Goal: Find specific page/section: Find specific page/section

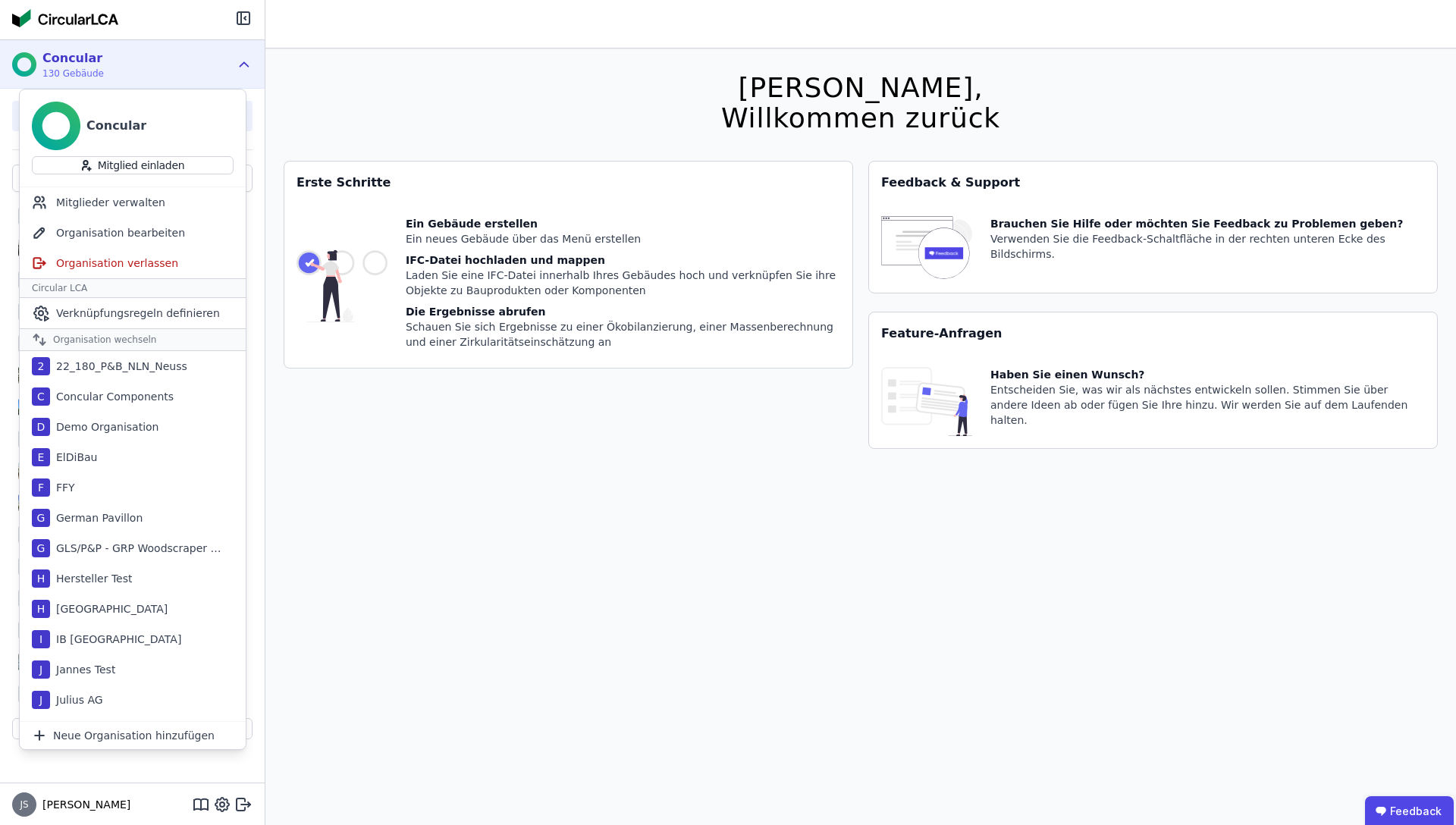
click at [381, 97] on div "Hallo Julius, Willkommen zurück Sie verwenden derzeit eine Beta-Version. Es kön…" at bounding box center [860, 461] width 1154 height 825
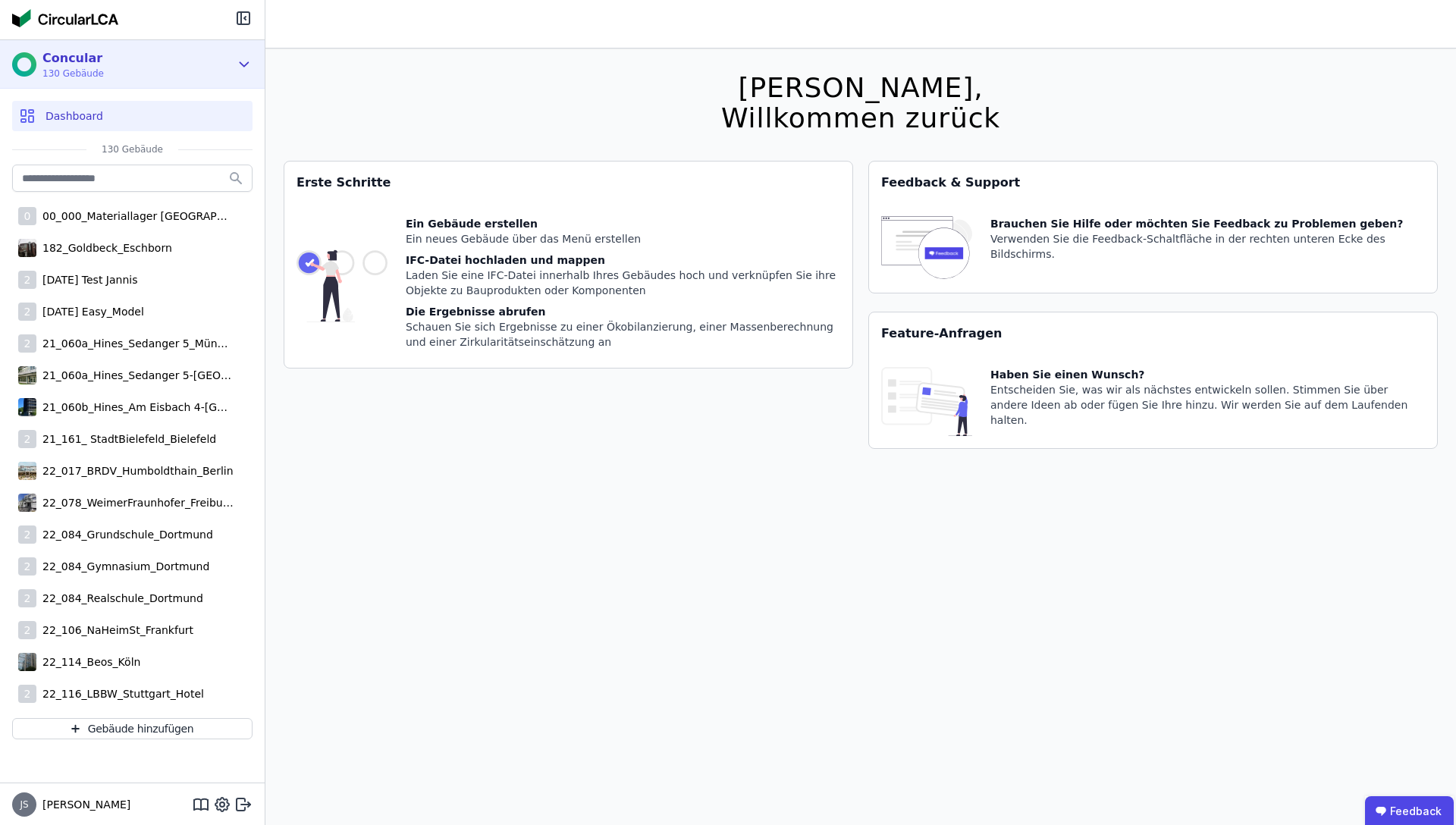
click at [252, 72] on div "Concular 130 Gebäude" at bounding box center [132, 64] width 265 height 49
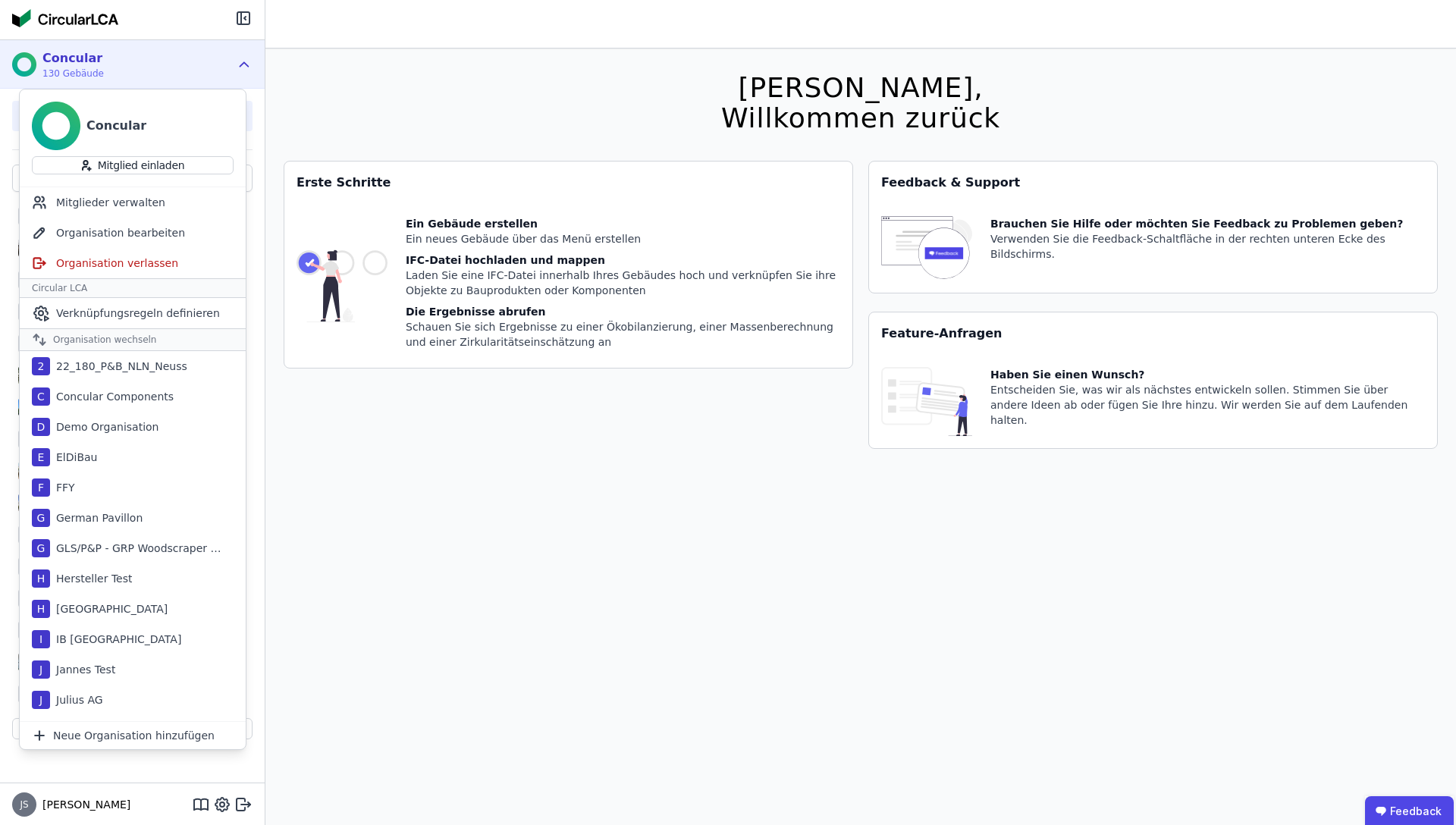
click at [252, 72] on div "Concular 130 Gebäude" at bounding box center [132, 64] width 265 height 49
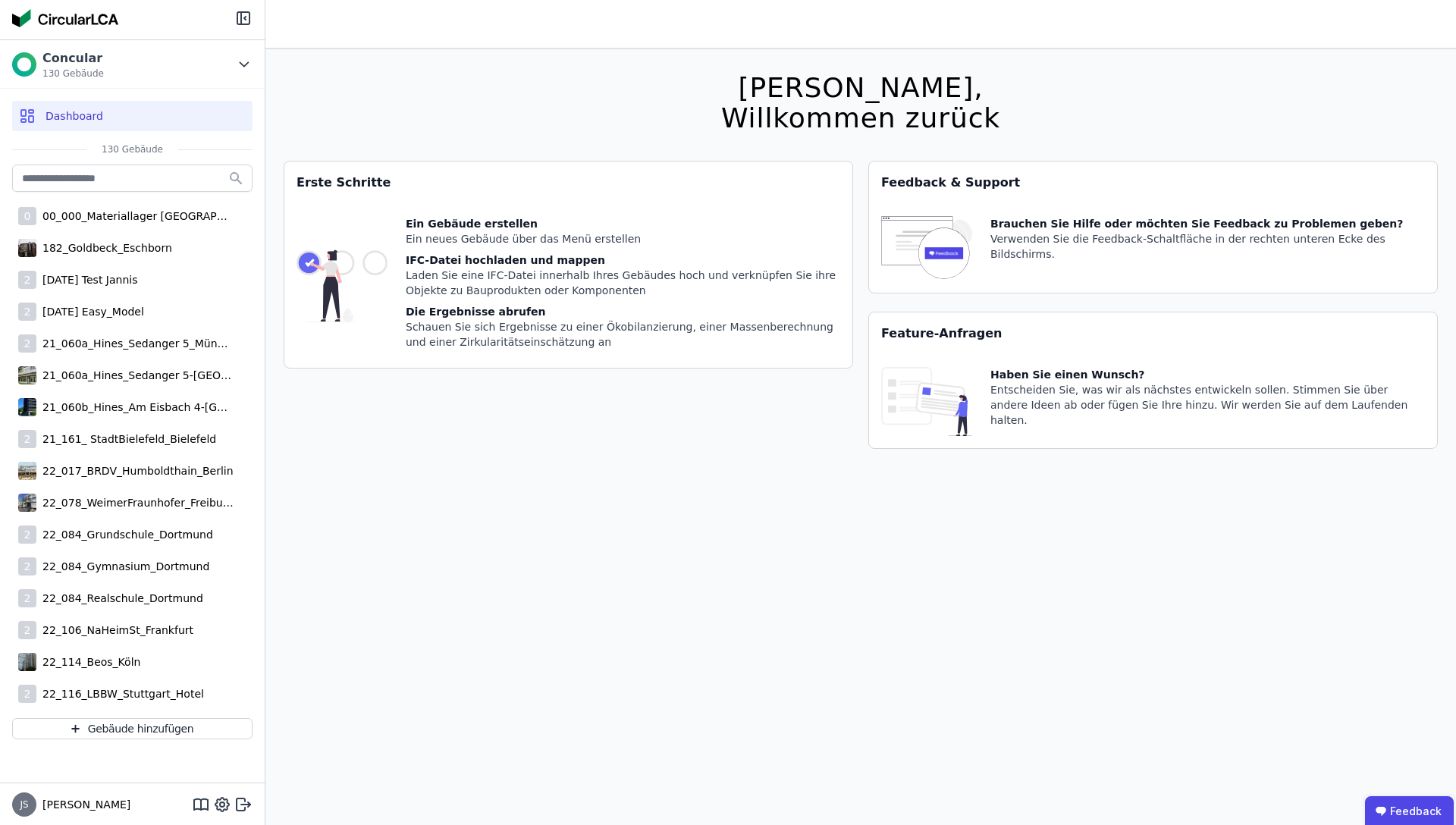
click at [404, 155] on div "Hallo Julius, Willkommen zurück Sie verwenden derzeit eine Beta-Version. Es kön…" at bounding box center [860, 461] width 1154 height 825
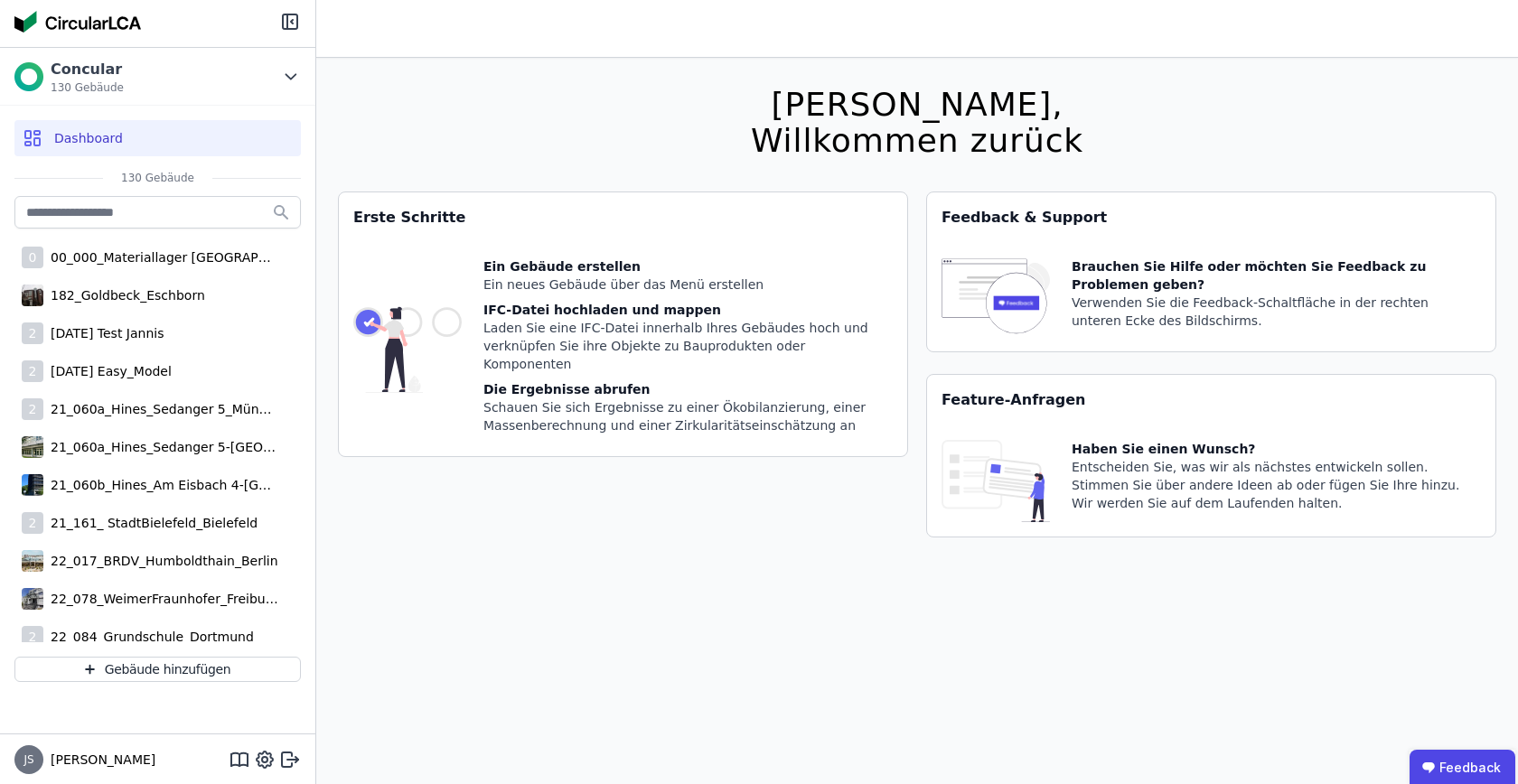
click at [286, 746] on div "JS Julius" at bounding box center [158, 760] width 316 height 50
click at [286, 757] on icon at bounding box center [289, 759] width 21 height 21
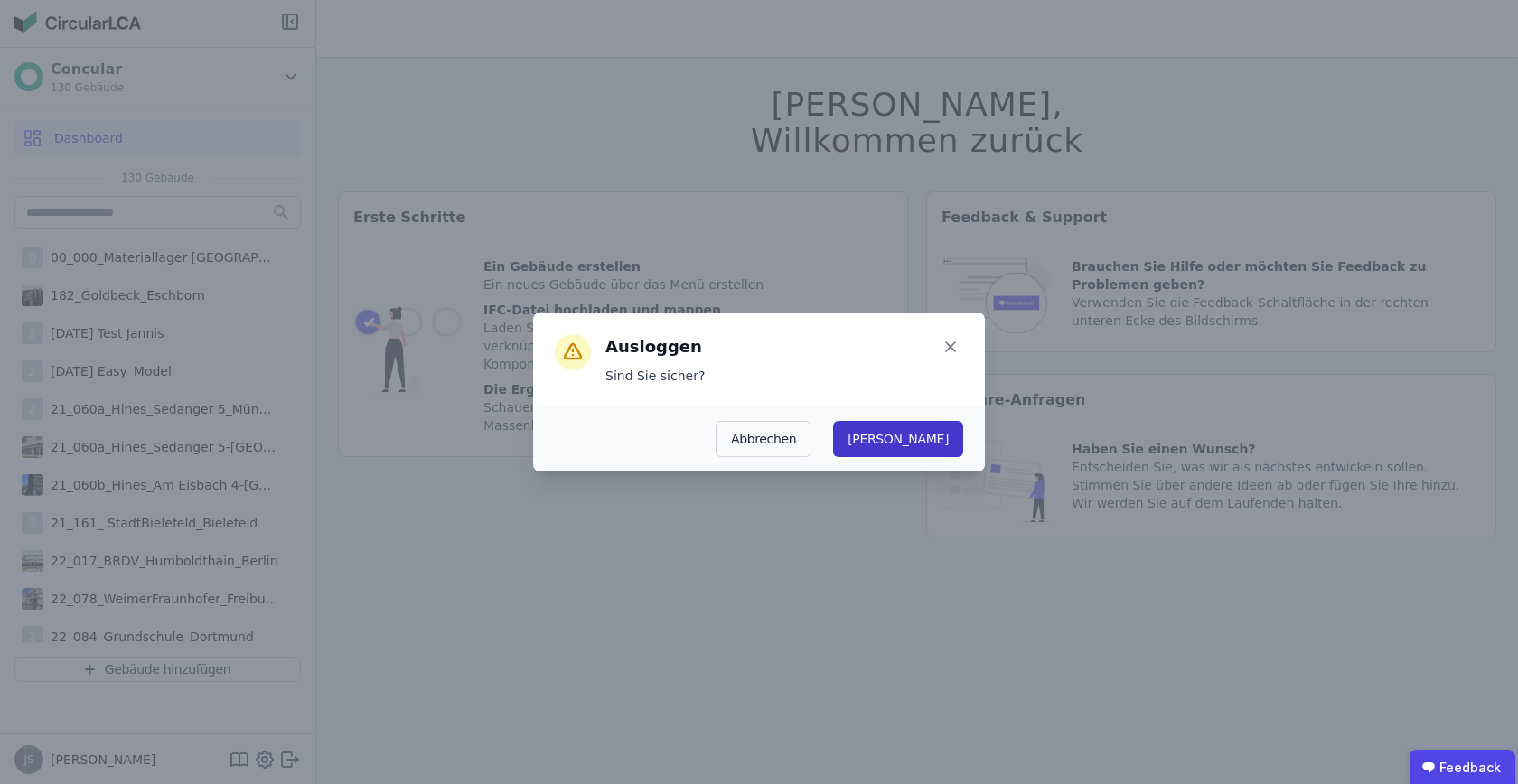
click at [935, 444] on button "Ja" at bounding box center [897, 439] width 130 height 36
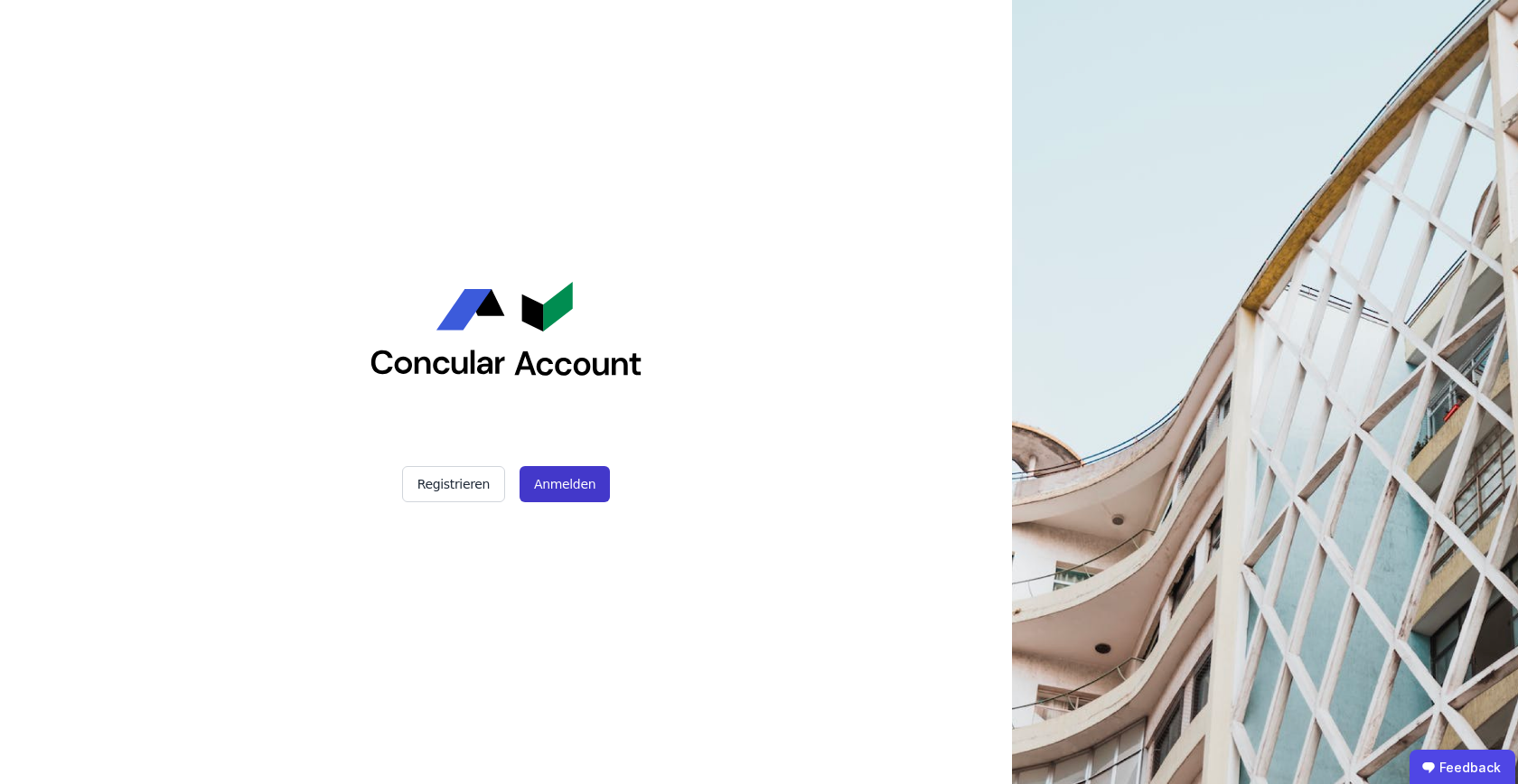
click at [549, 471] on button "Anmelden" at bounding box center [564, 483] width 91 height 36
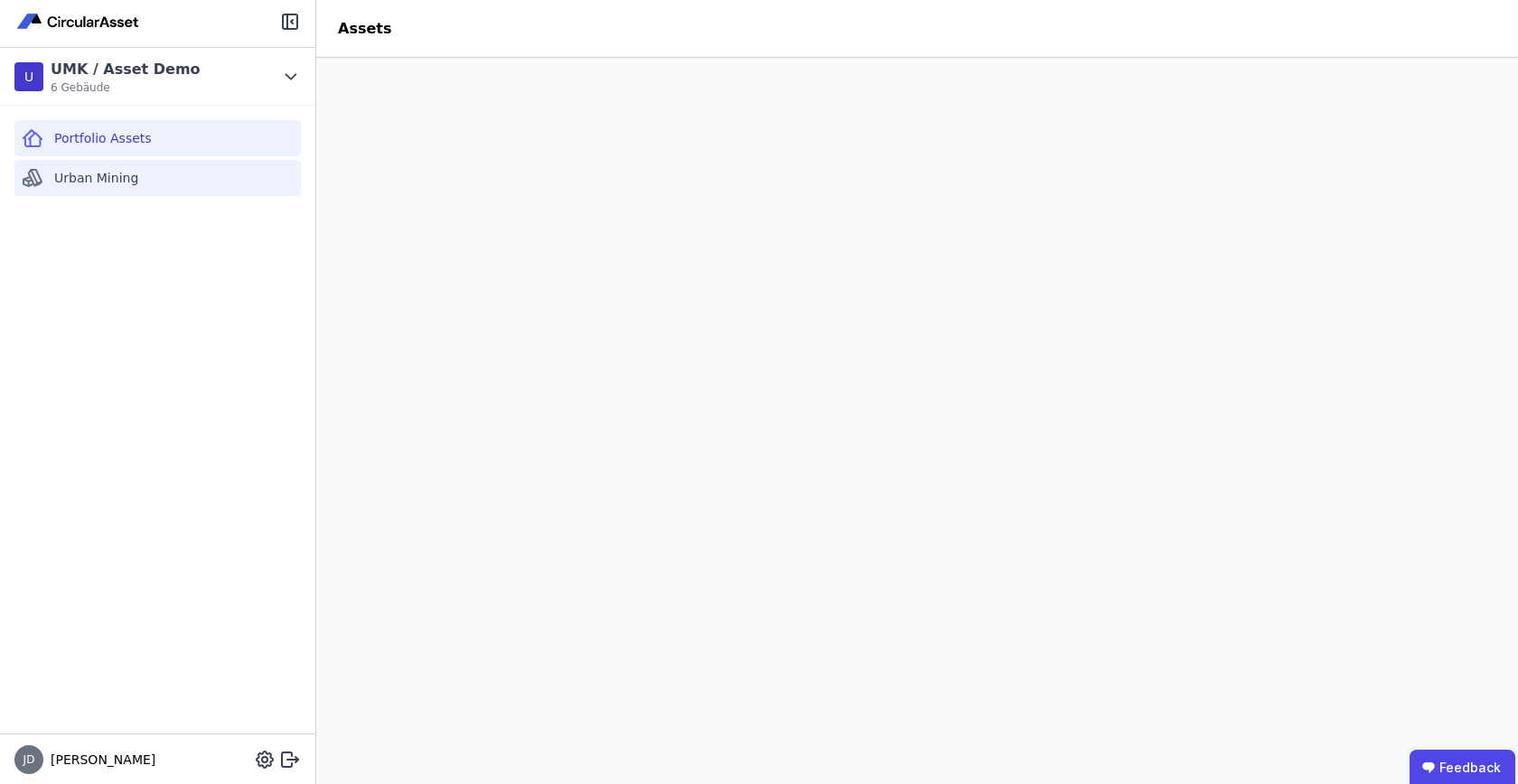
click at [79, 184] on span "Urban Mining" at bounding box center [96, 177] width 84 height 18
click at [205, 332] on div "Portfolio Assets Urban Mining" at bounding box center [158, 419] width 316 height 628
click at [117, 147] on div "Portfolio Assets" at bounding box center [157, 138] width 287 height 36
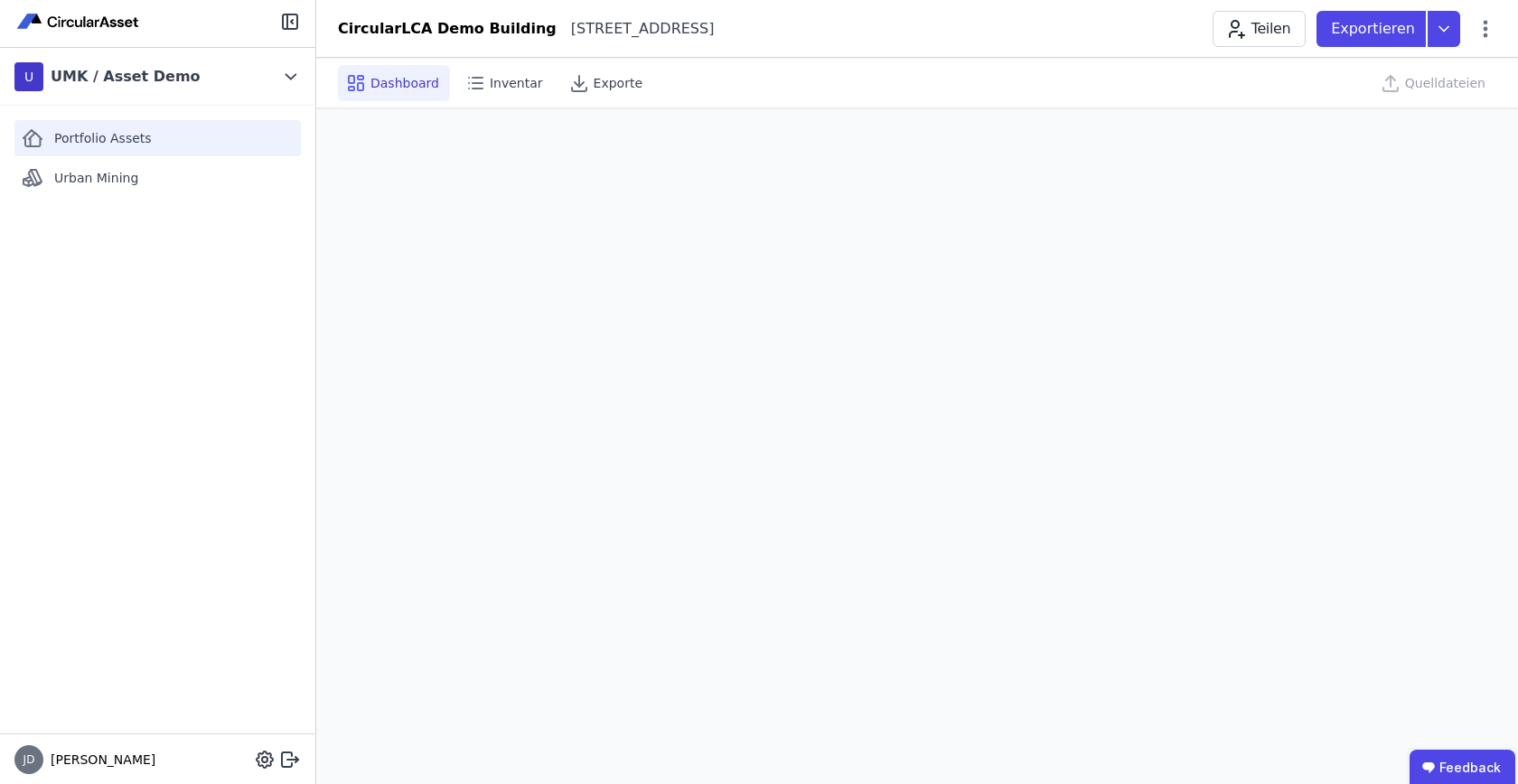
click at [101, 149] on div "Portfolio Assets" at bounding box center [157, 138] width 287 height 36
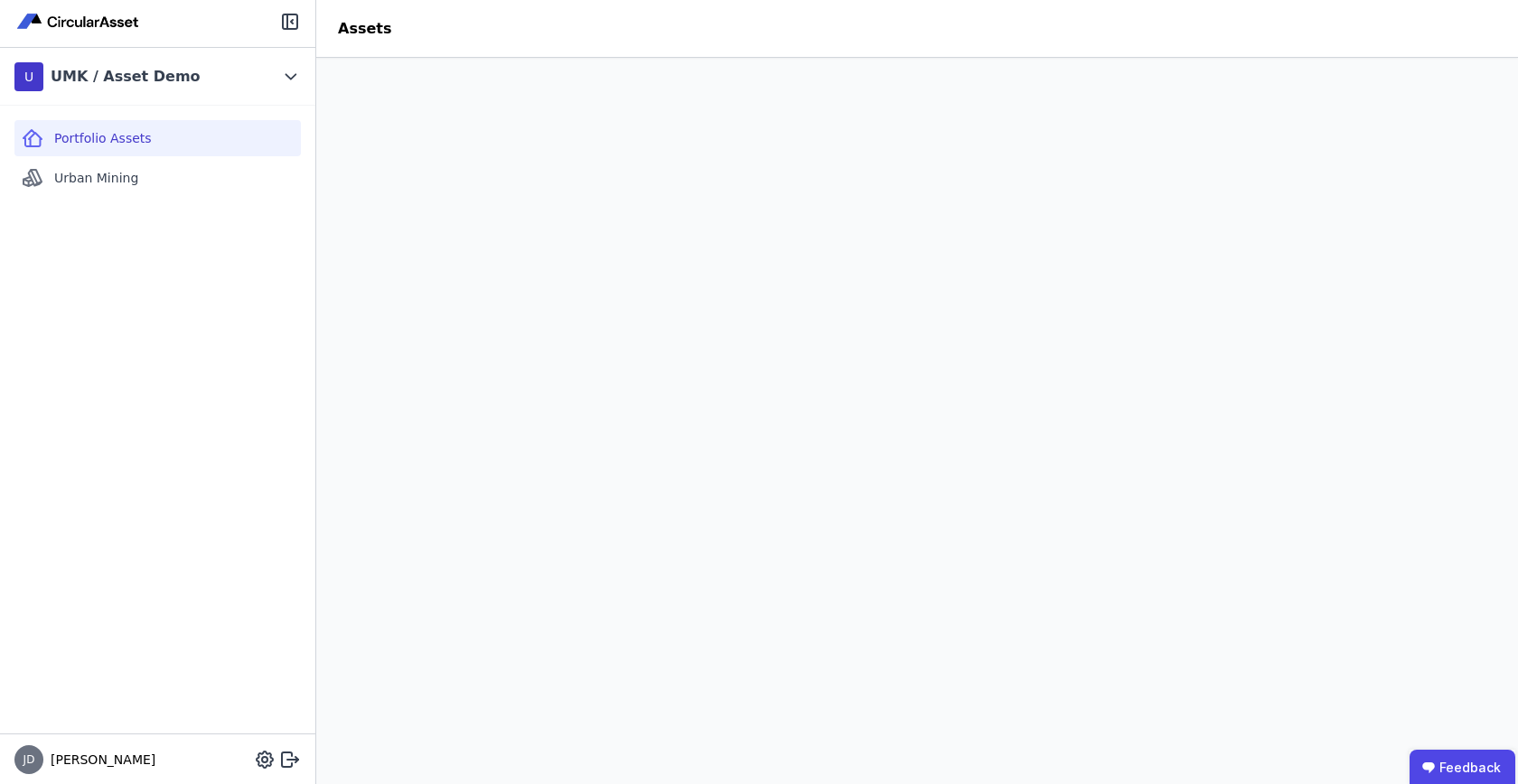
click at [468, 36] on header "Assets" at bounding box center [917, 29] width 1202 height 58
click at [177, 180] on div "Urban Mining" at bounding box center [157, 177] width 287 height 36
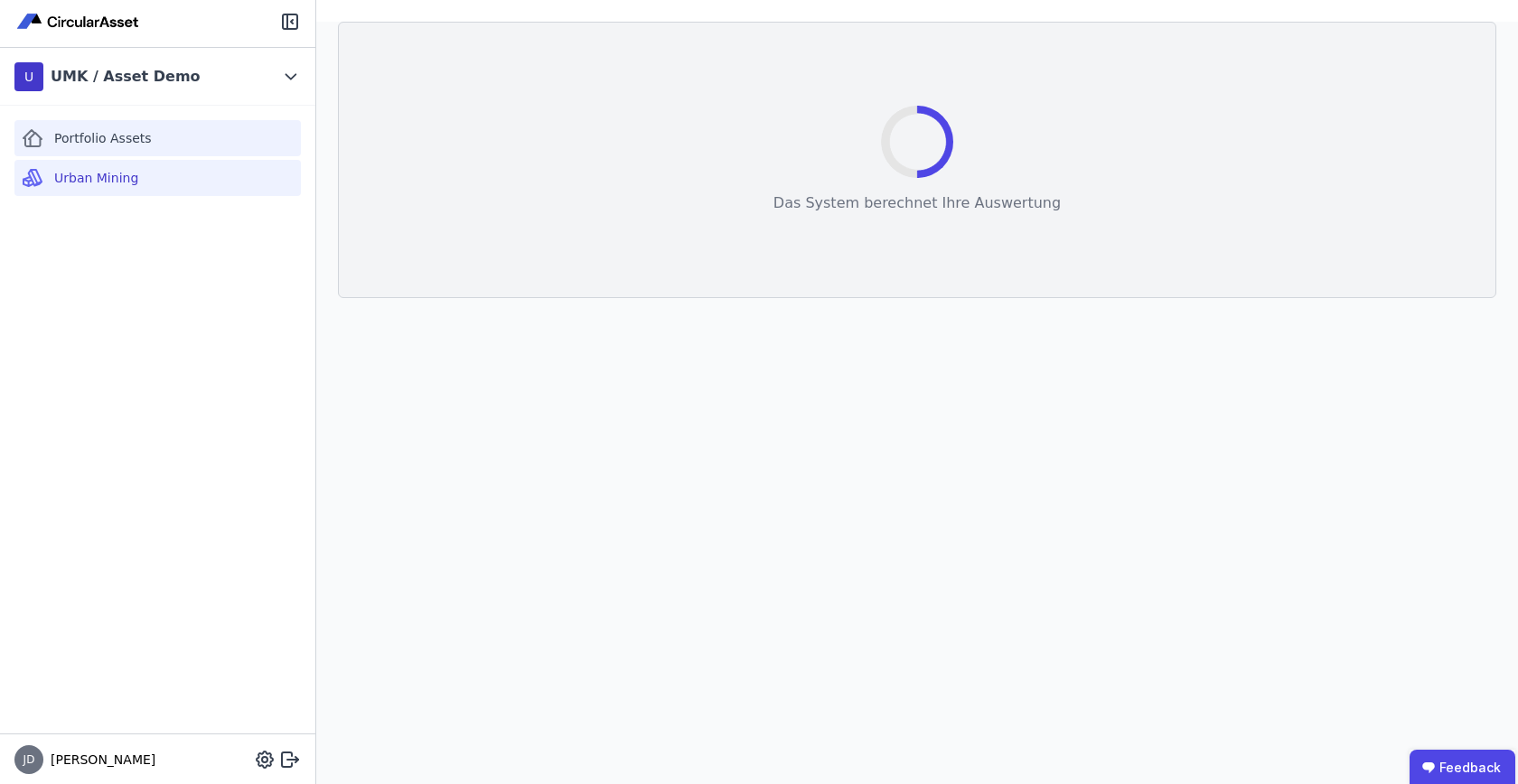
click at [94, 151] on div "Portfolio Assets" at bounding box center [157, 138] width 287 height 36
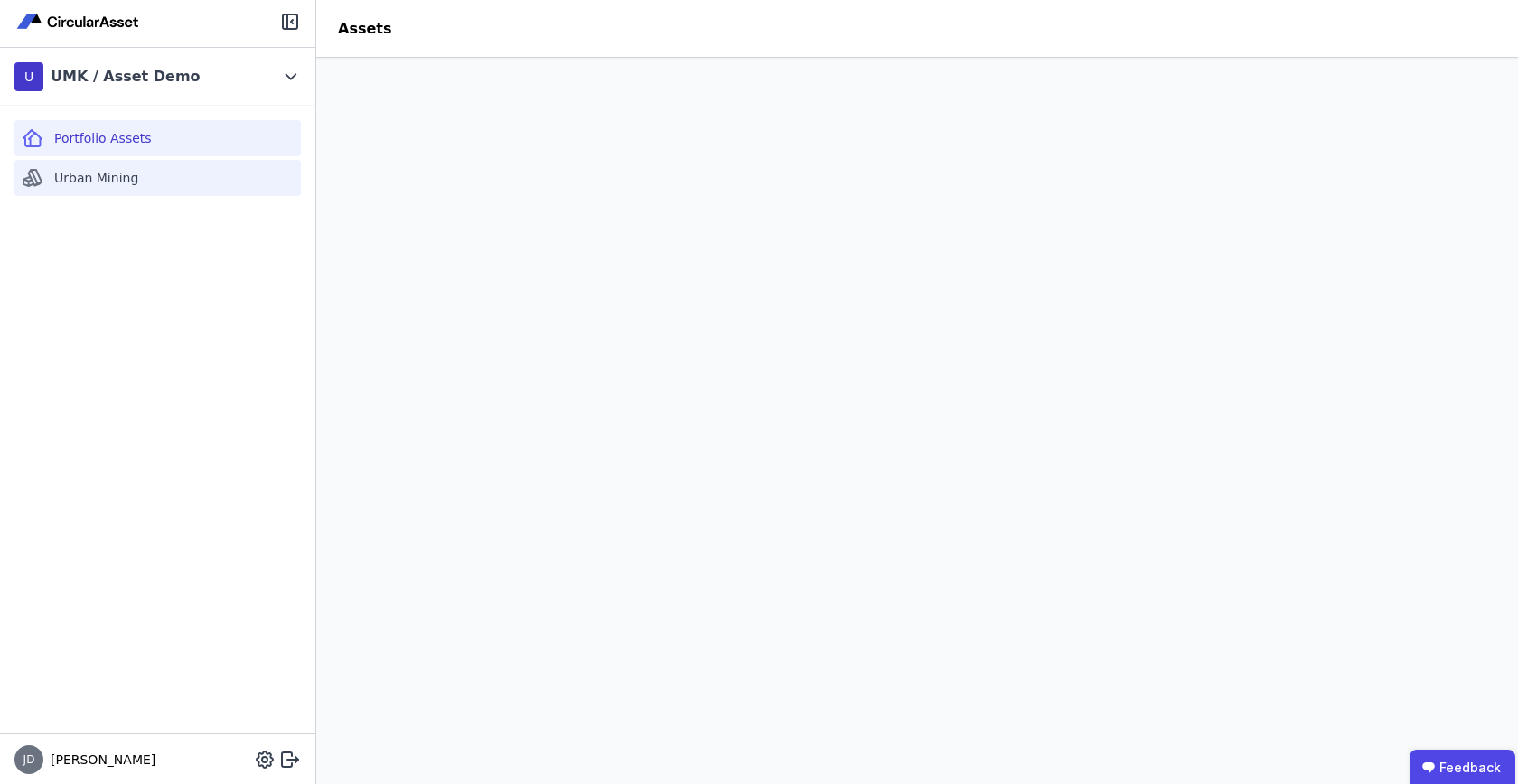
click at [87, 175] on span "Urban Mining" at bounding box center [96, 177] width 84 height 18
click at [176, 424] on div "Portfolio Assets Urban Mining" at bounding box center [158, 419] width 316 height 628
click at [92, 151] on div "Portfolio Assets" at bounding box center [157, 138] width 287 height 36
click at [108, 516] on div "Portfolio Assets Urban Mining" at bounding box center [158, 419] width 316 height 628
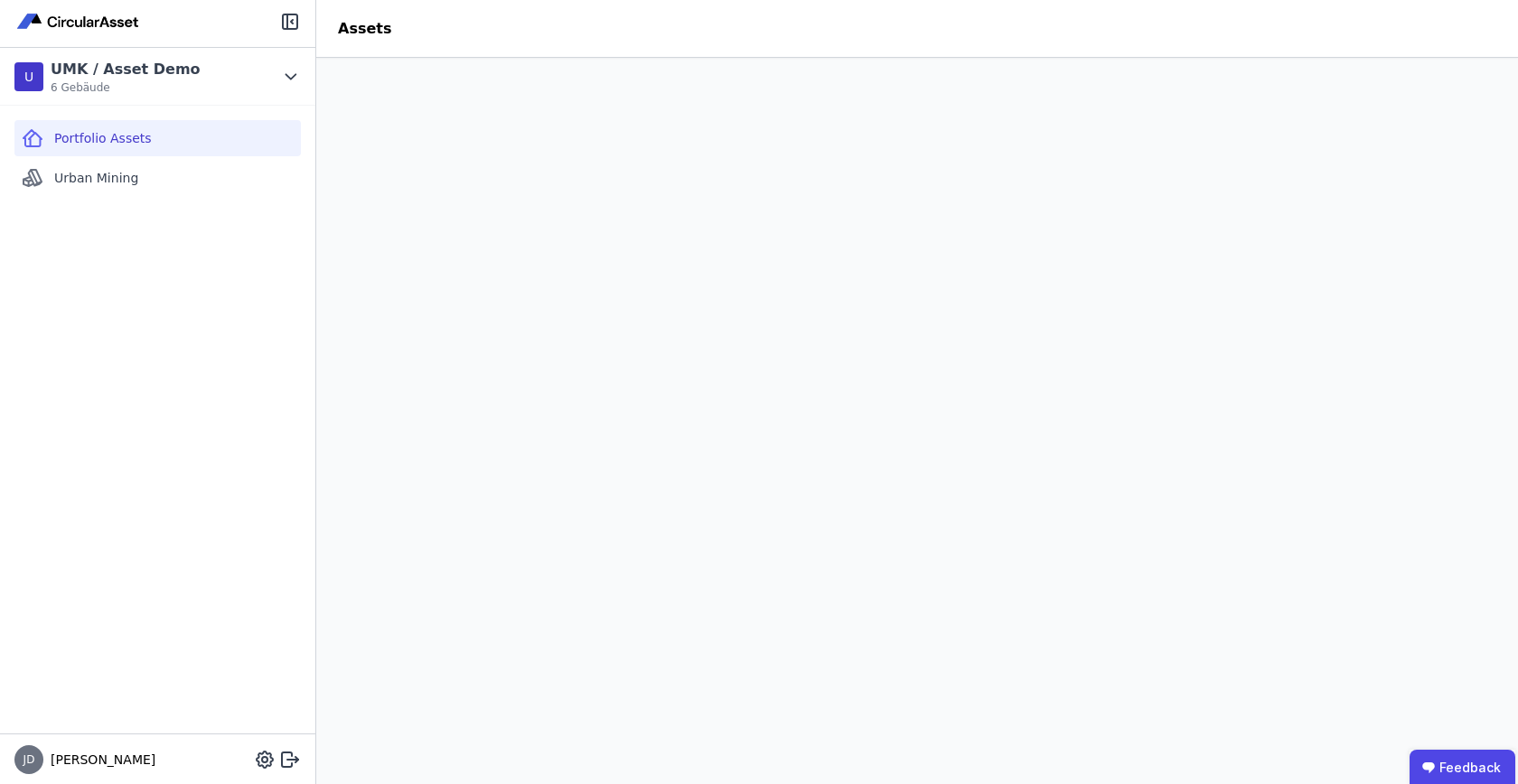
click at [108, 516] on div "Portfolio Assets Urban Mining" at bounding box center [158, 419] width 316 height 628
click at [33, 760] on span "JD" at bounding box center [29, 760] width 12 height 11
click at [86, 679] on div "Portfolio Assets Urban Mining" at bounding box center [158, 419] width 316 height 628
click at [190, 286] on div "Portfolio Assets Urban Mining" at bounding box center [158, 419] width 316 height 628
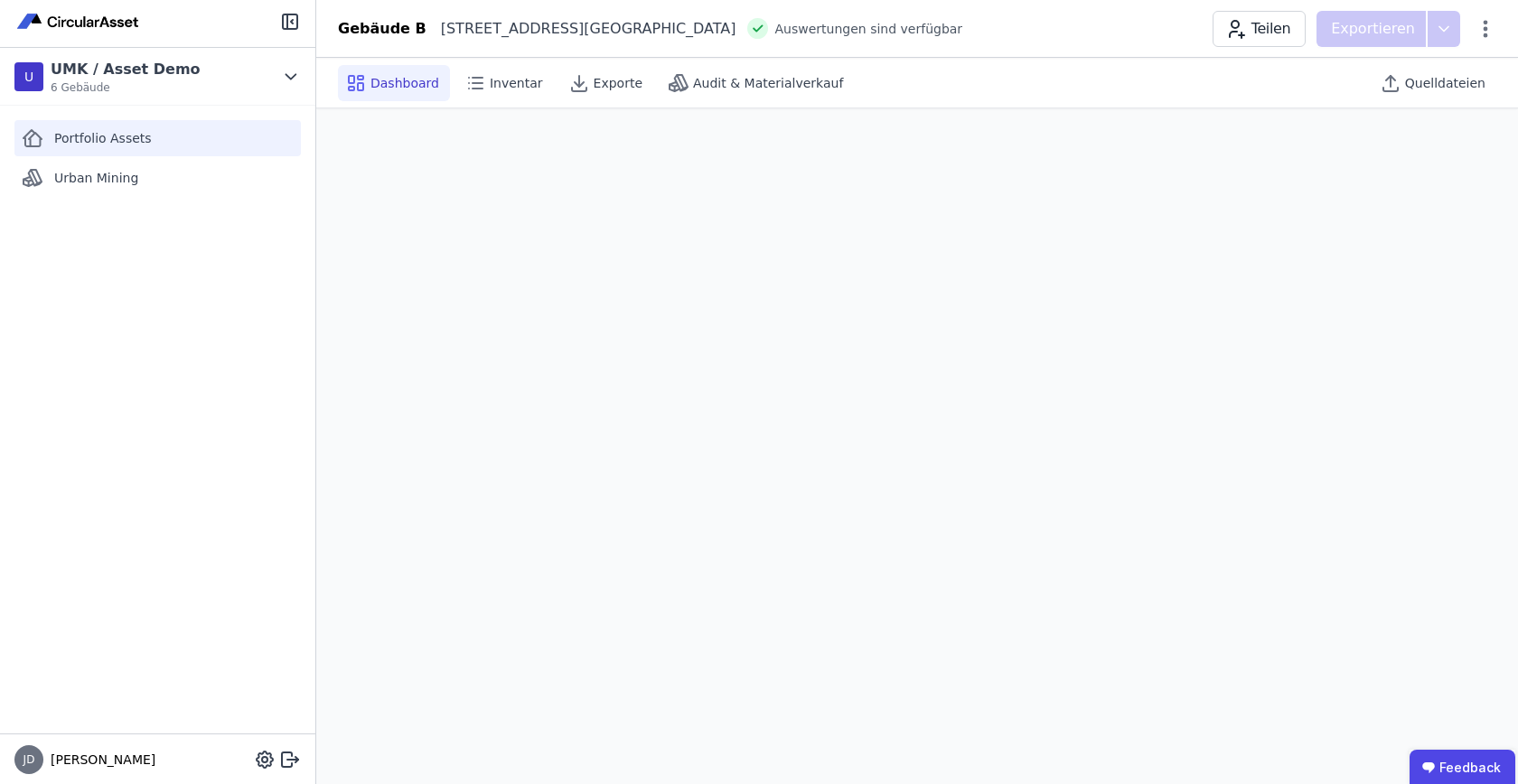
click at [121, 149] on div "Portfolio Assets" at bounding box center [157, 138] width 287 height 36
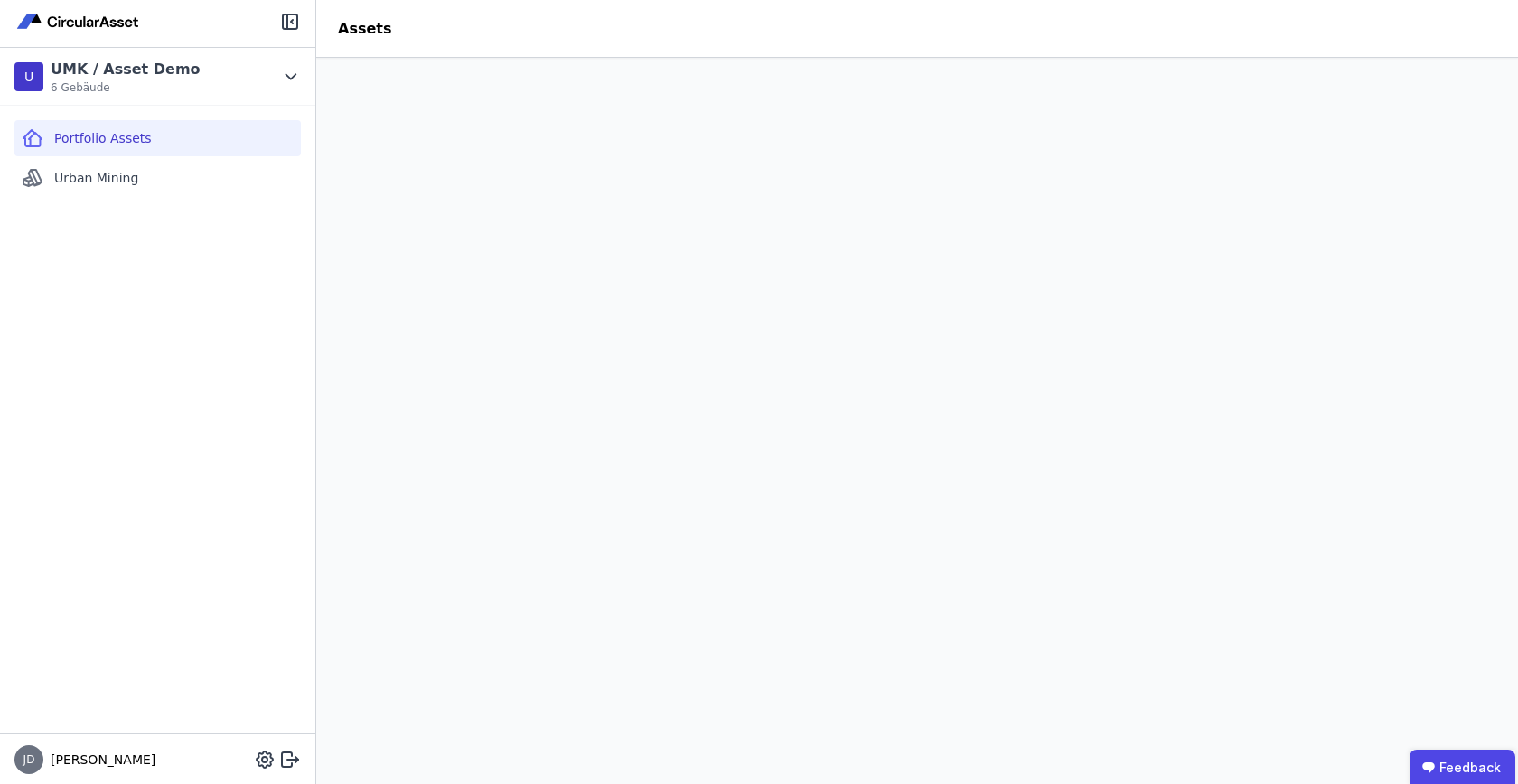
click at [89, 287] on div "Portfolio Assets Urban Mining" at bounding box center [158, 419] width 316 height 628
click at [123, 468] on div "Portfolio Assets Urban Mining" at bounding box center [158, 419] width 316 height 628
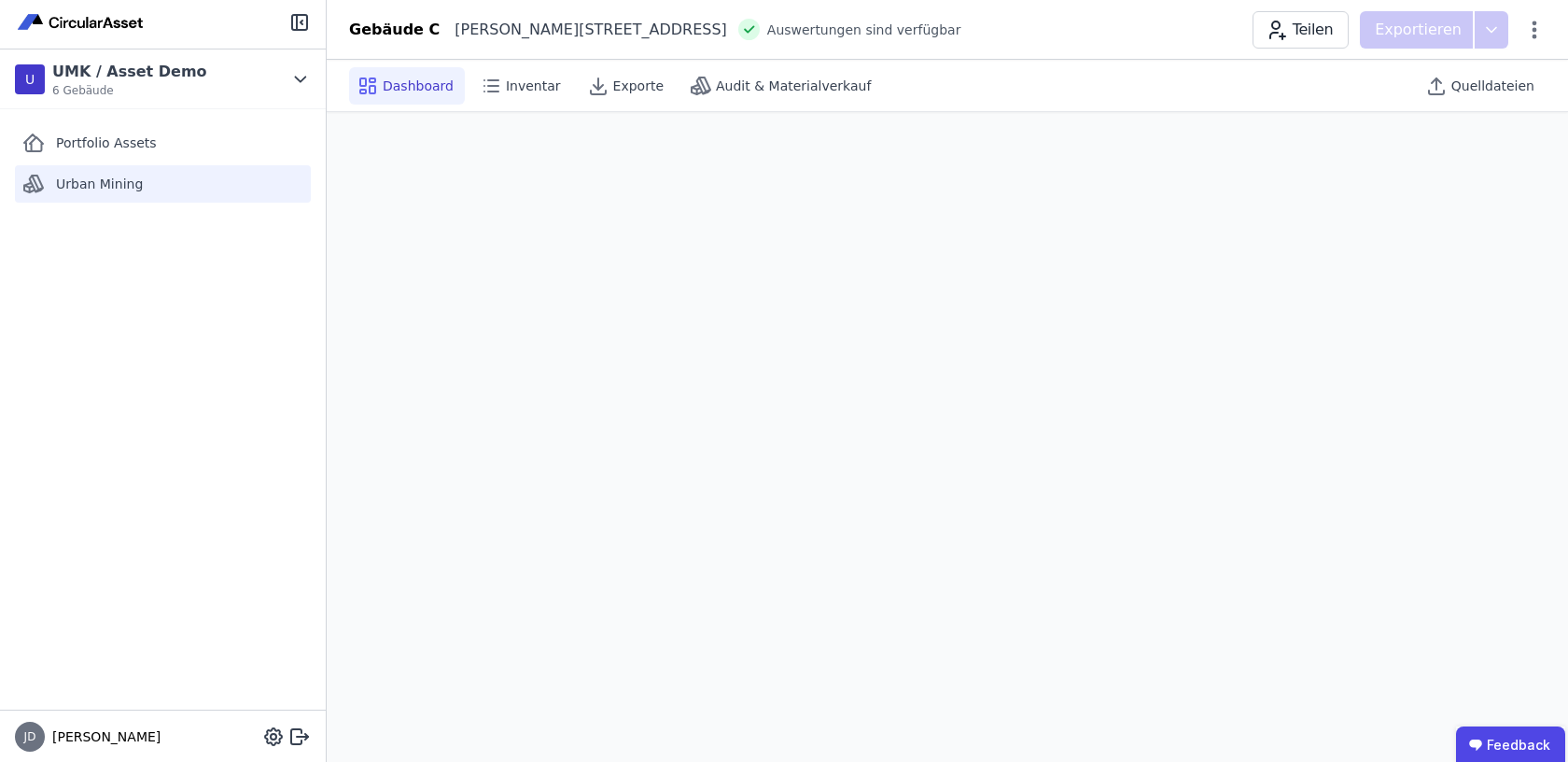
click at [77, 184] on span "Urban Mining" at bounding box center [99, 183] width 87 height 18
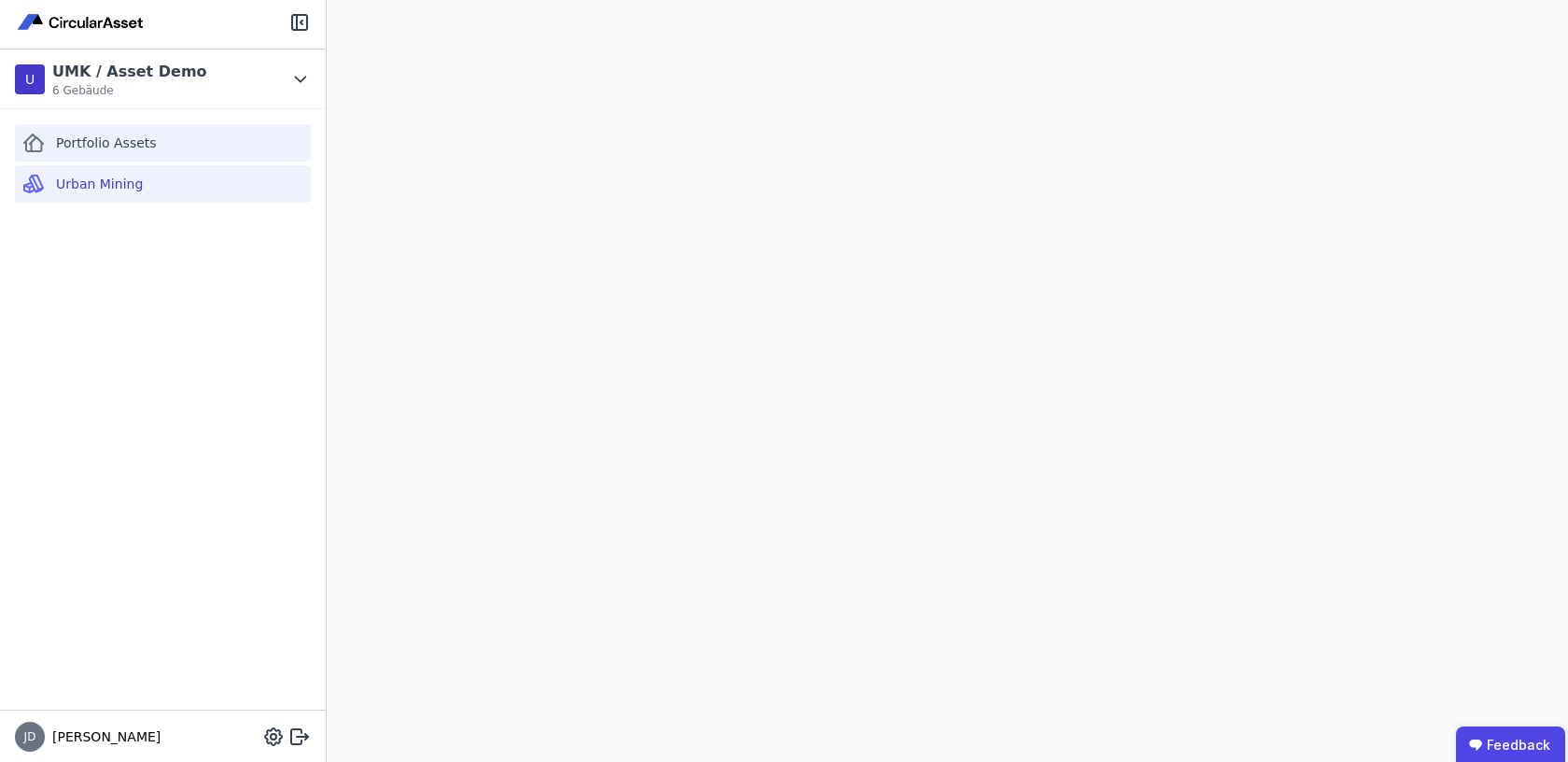
click at [121, 147] on span "Portfolio Assets" at bounding box center [106, 142] width 101 height 18
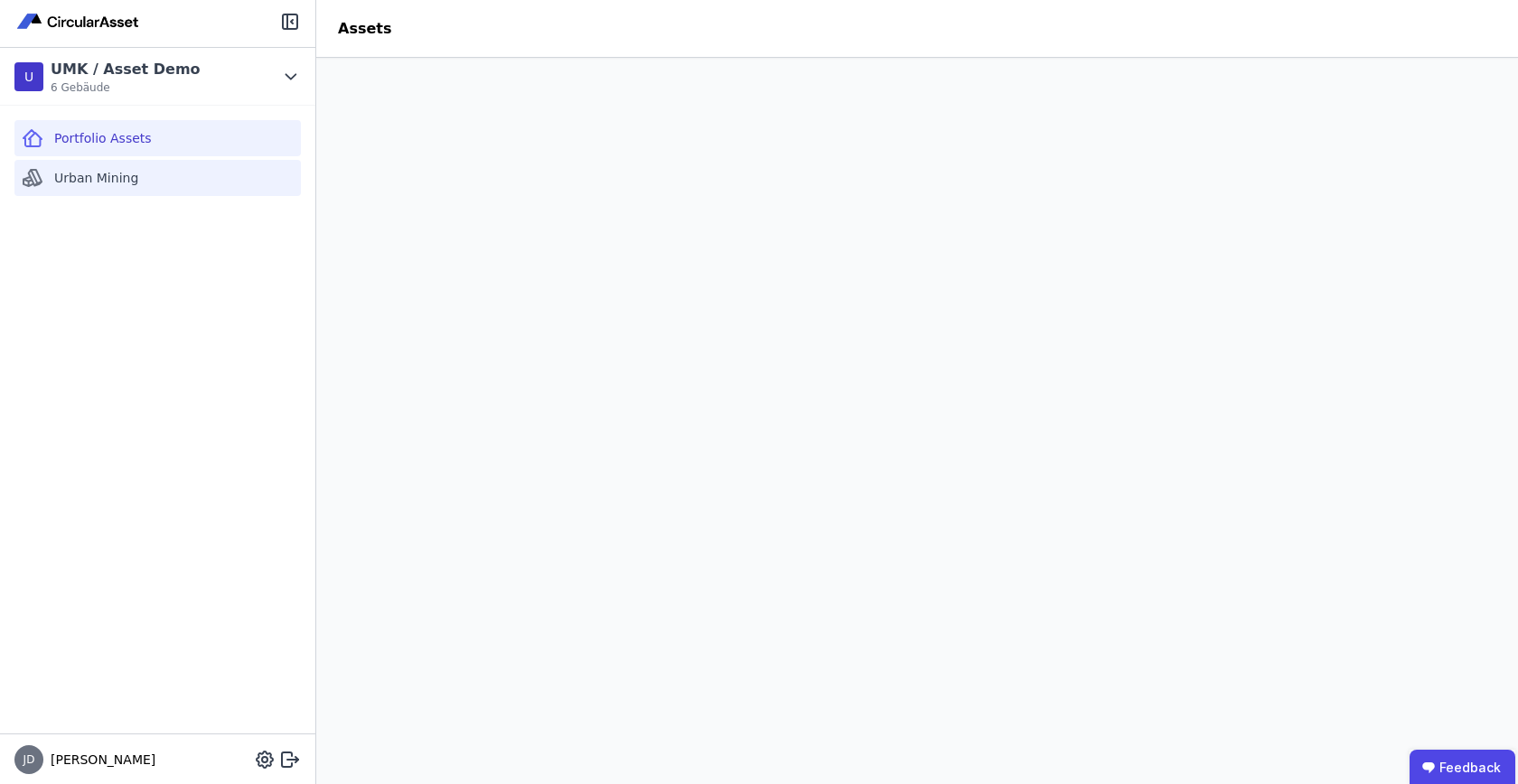
click at [67, 193] on div "Urban Mining" at bounding box center [157, 177] width 287 height 36
click at [176, 267] on div "Portfolio Assets Urban Mining" at bounding box center [158, 419] width 316 height 628
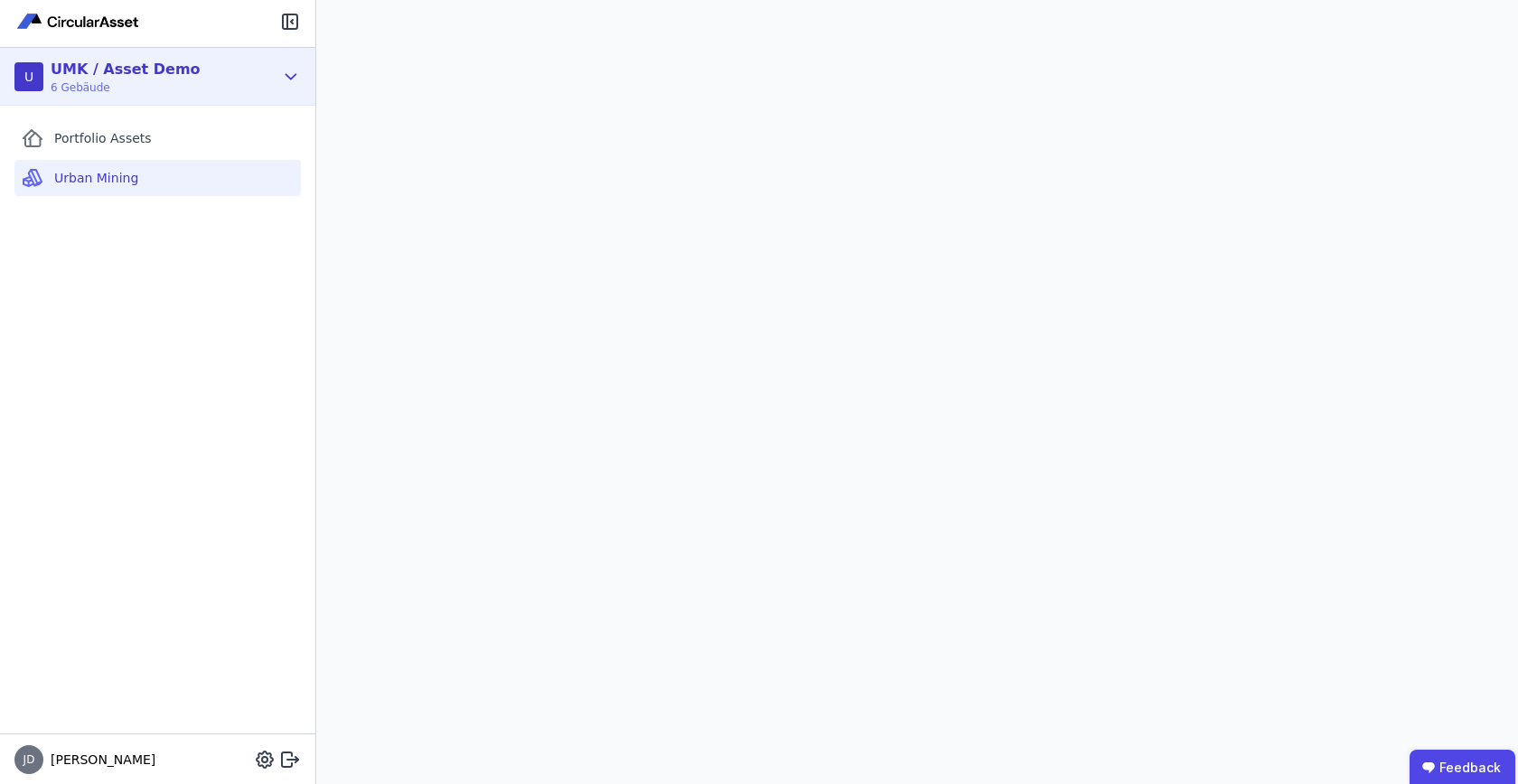
click at [301, 84] on div "U UMK / Asset Demo 6 Gebäude" at bounding box center [158, 77] width 316 height 58
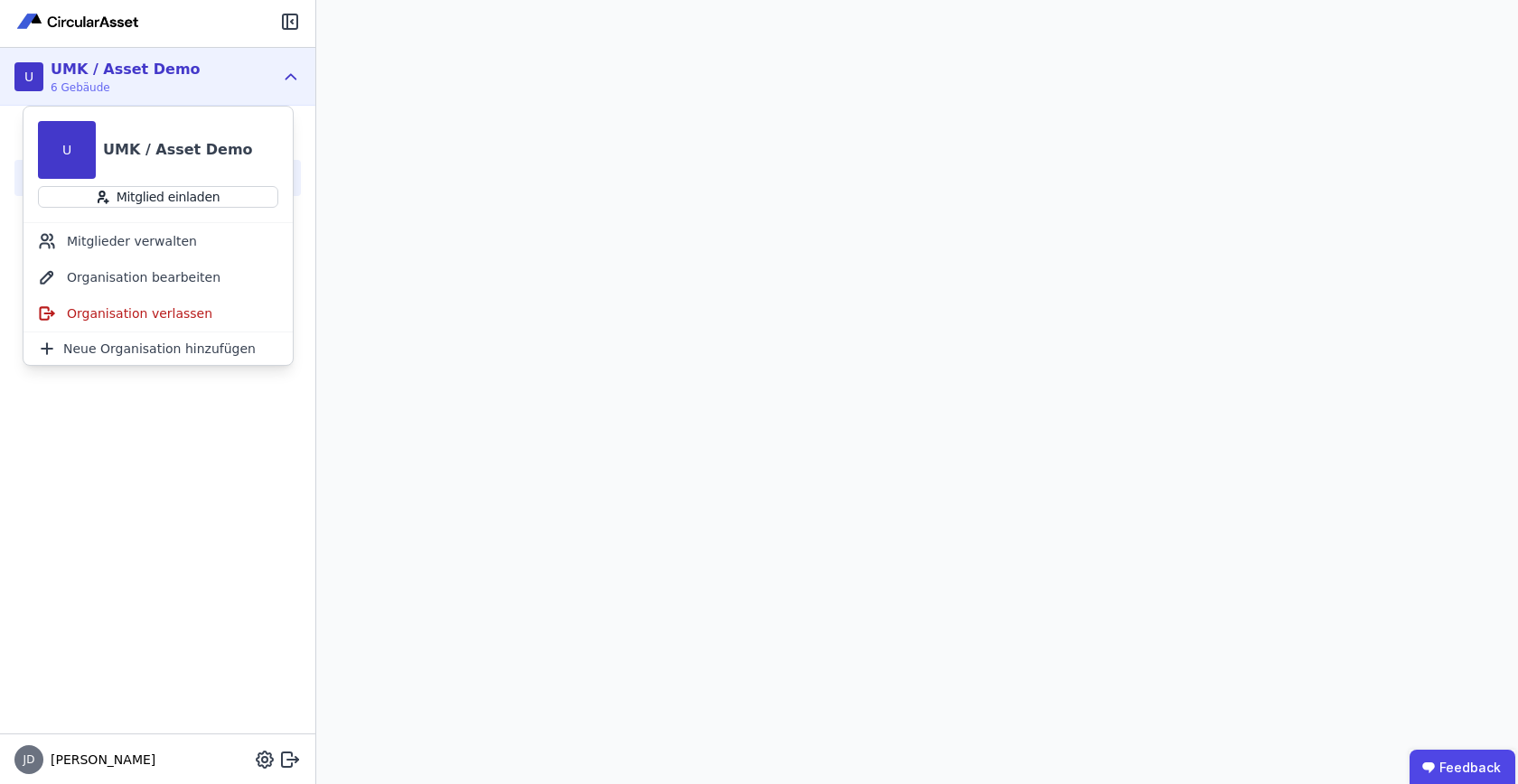
click at [301, 84] on icon at bounding box center [290, 77] width 20 height 21
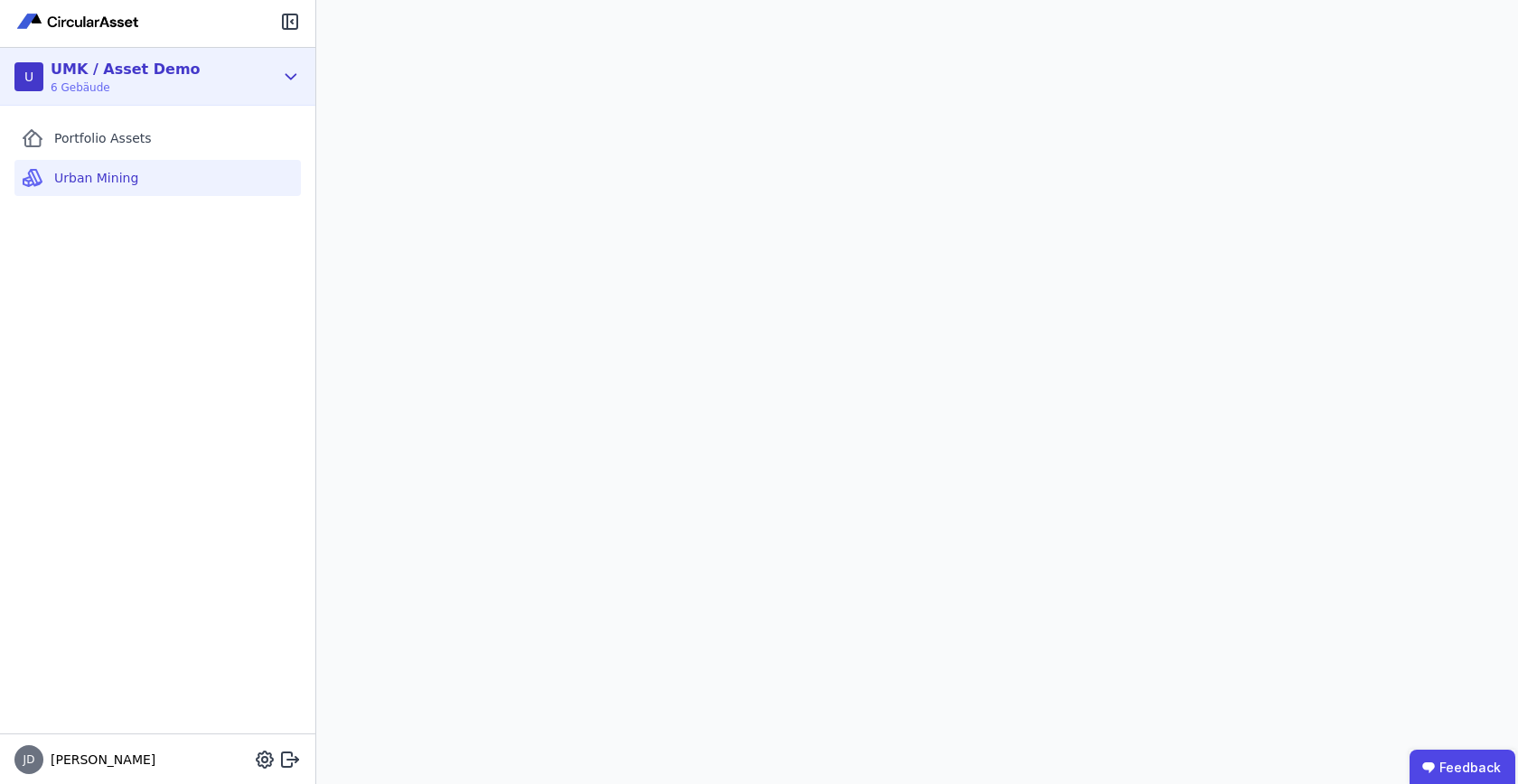
click at [301, 84] on div "U UMK / Asset Demo 6 Gebäude" at bounding box center [158, 77] width 316 height 58
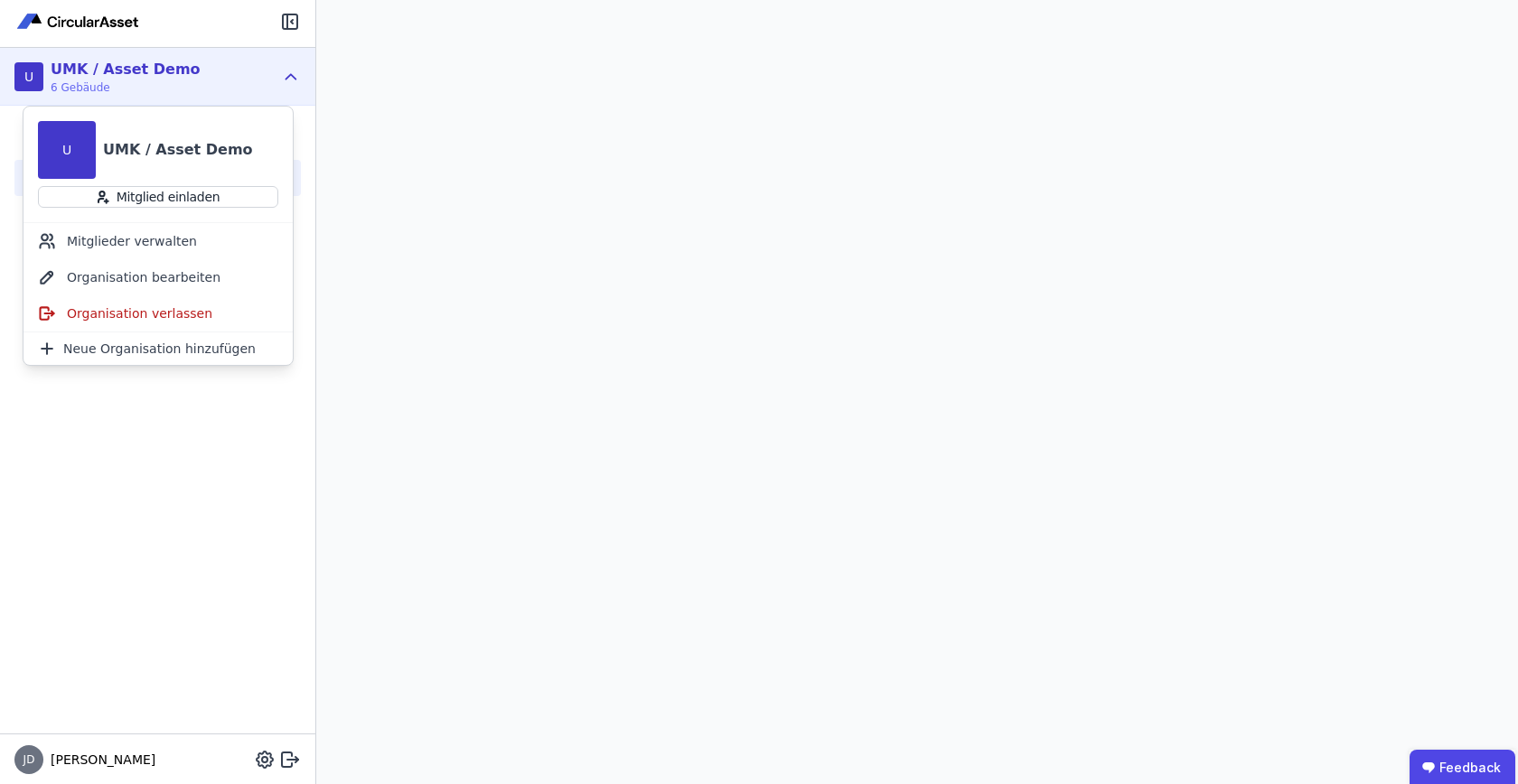
click at [301, 84] on icon at bounding box center [290, 77] width 20 height 21
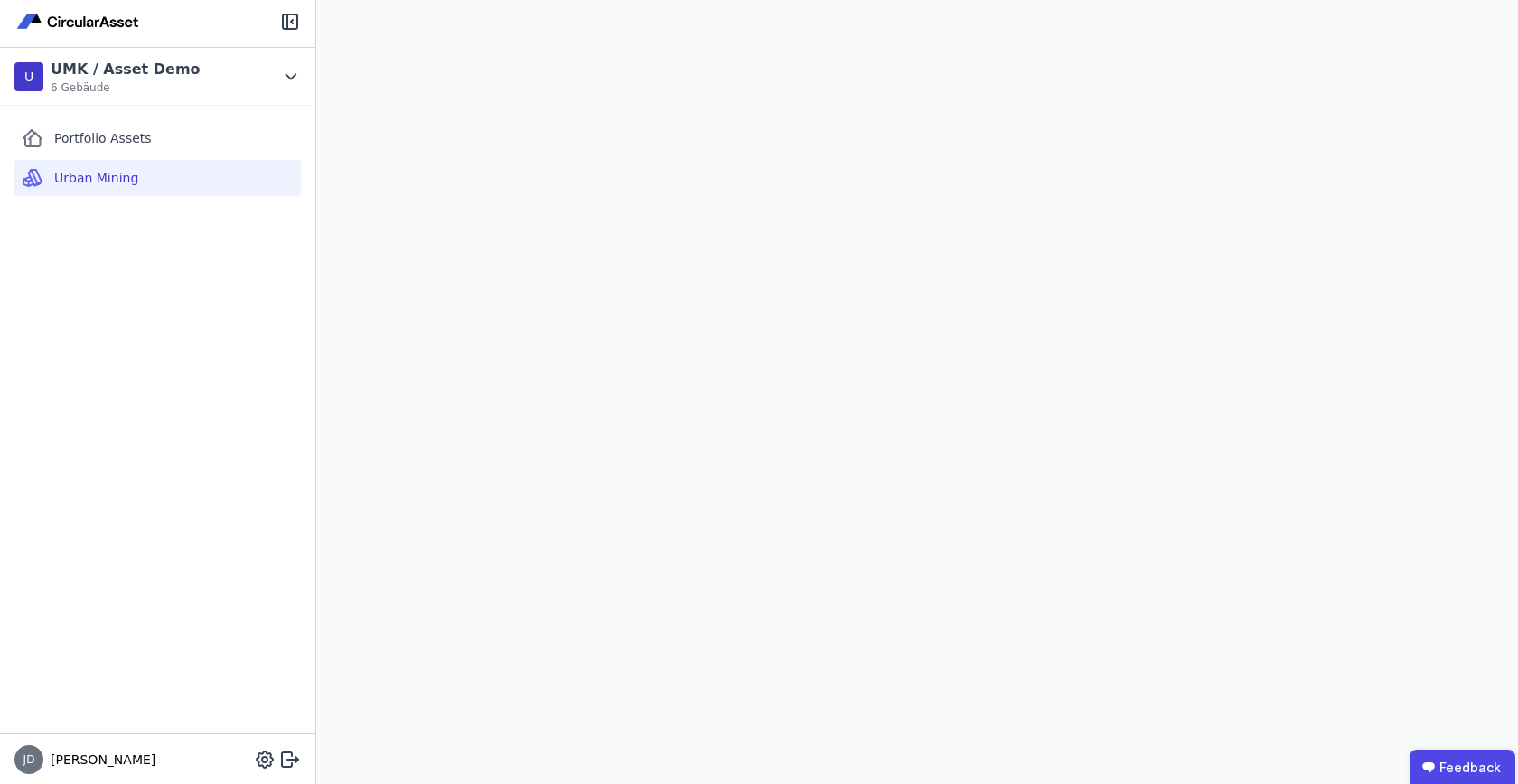
click at [162, 322] on div "Portfolio Assets Urban Mining" at bounding box center [158, 419] width 316 height 628
click at [133, 435] on div "Portfolio Assets Urban Mining" at bounding box center [158, 419] width 316 height 628
